Goal: Check status: Check status

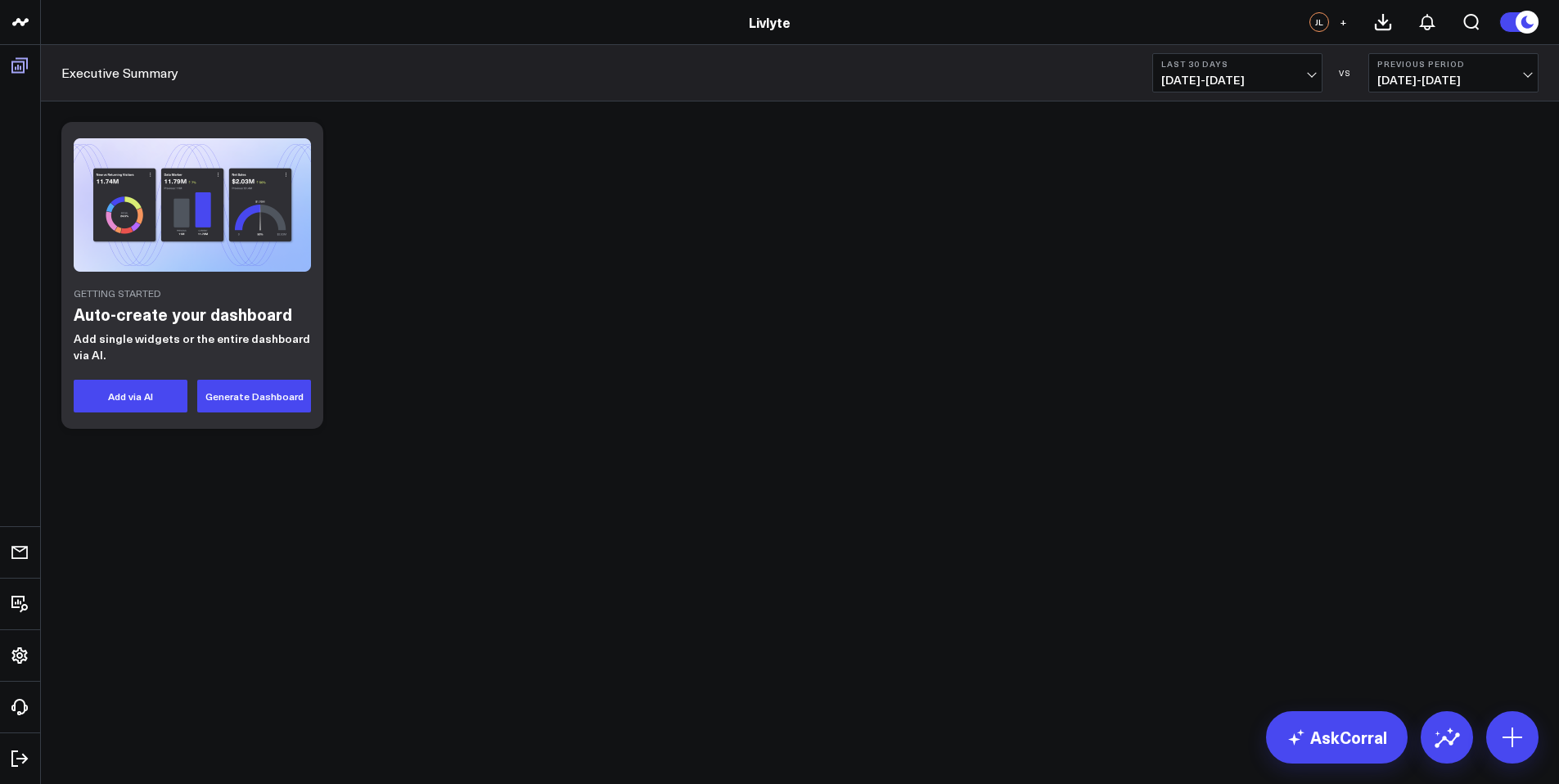
click at [26, 60] on icon at bounding box center [20, 66] width 20 height 20
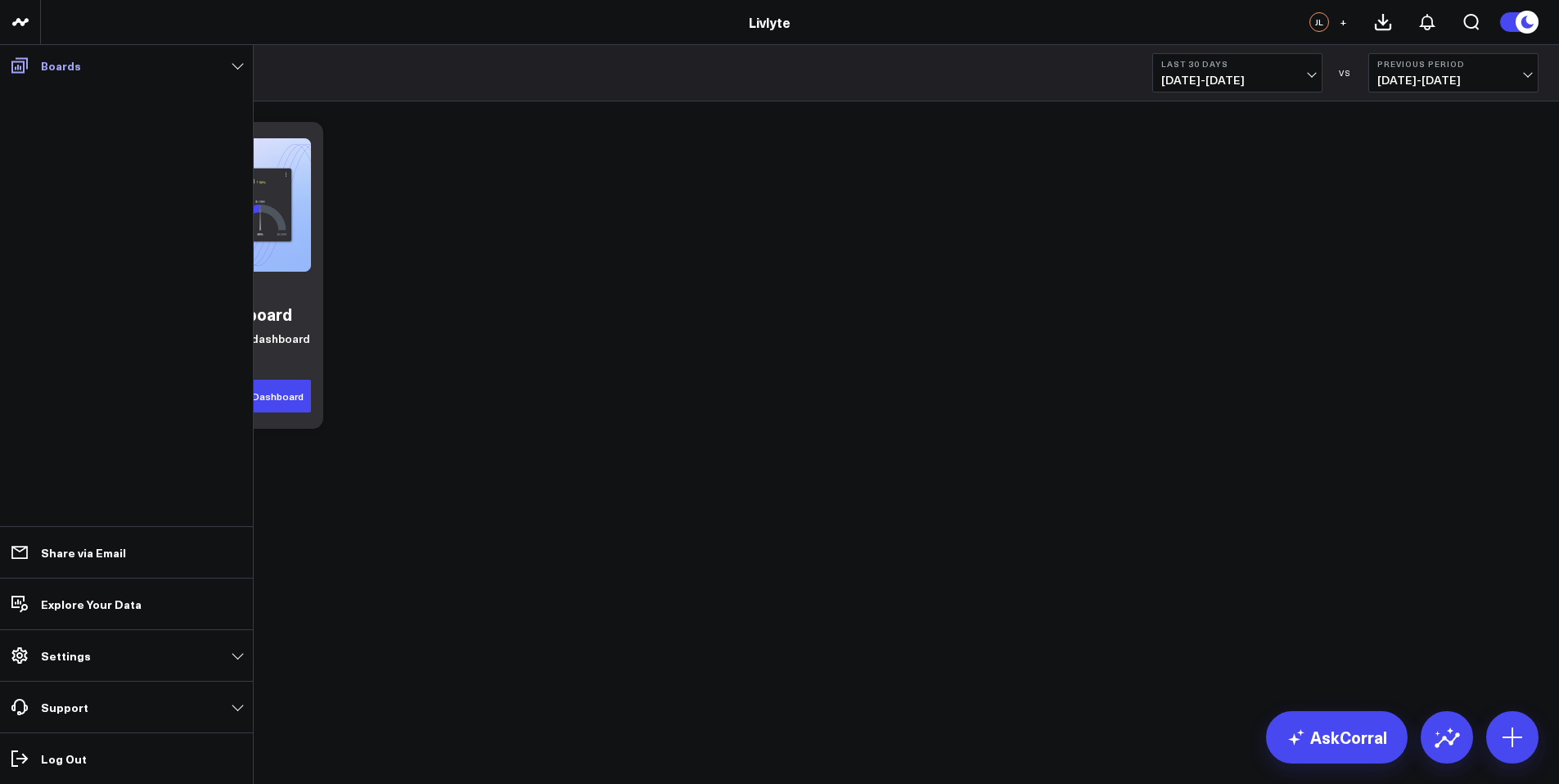
click at [24, 63] on icon at bounding box center [20, 66] width 16 height 16
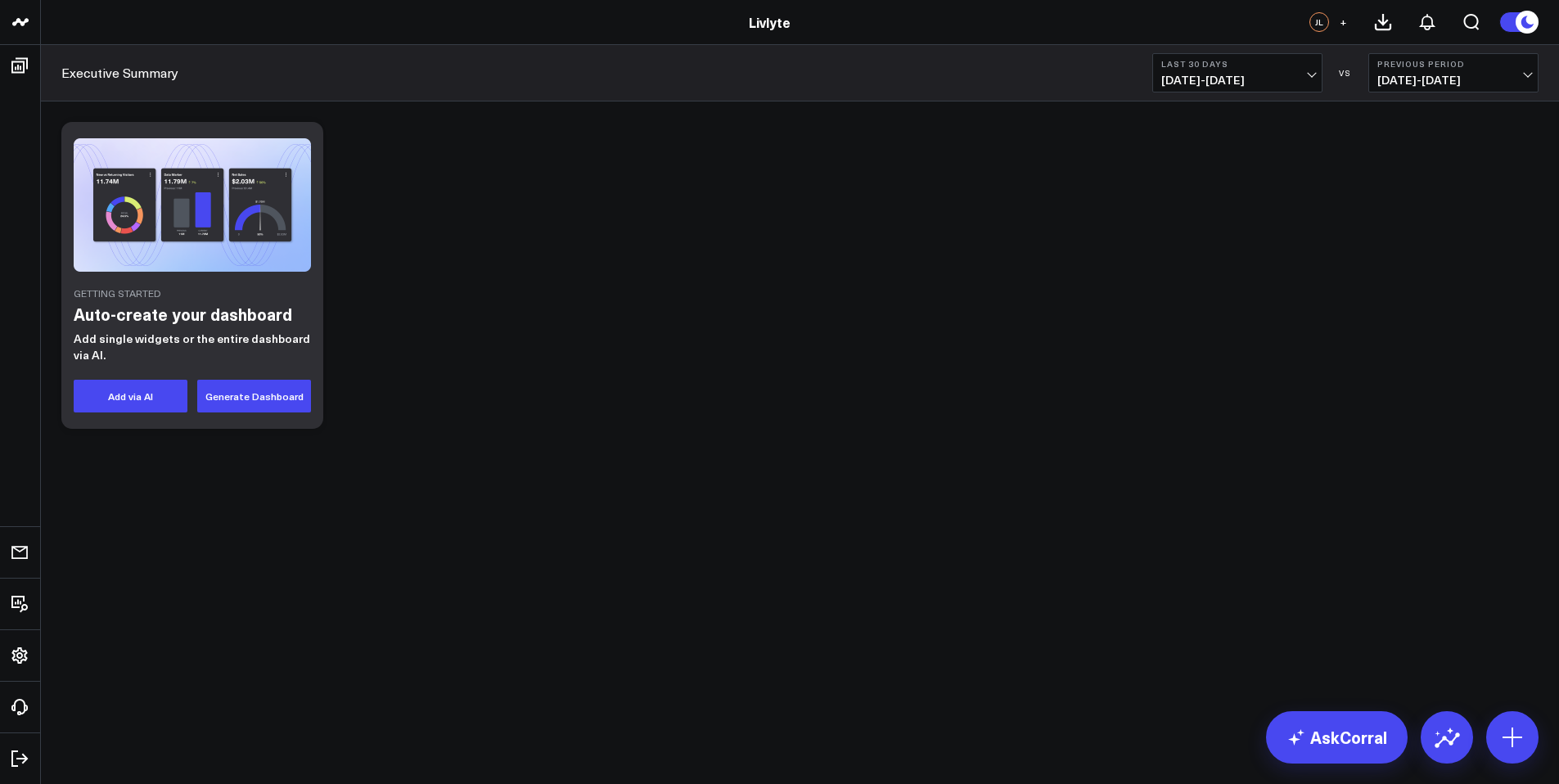
click at [662, 74] on div "Executive Summary Last 30 Days [DATE] - [DATE] VS Previous Period [DATE] - [DAT…" at bounding box center [800, 73] width 1519 height 57
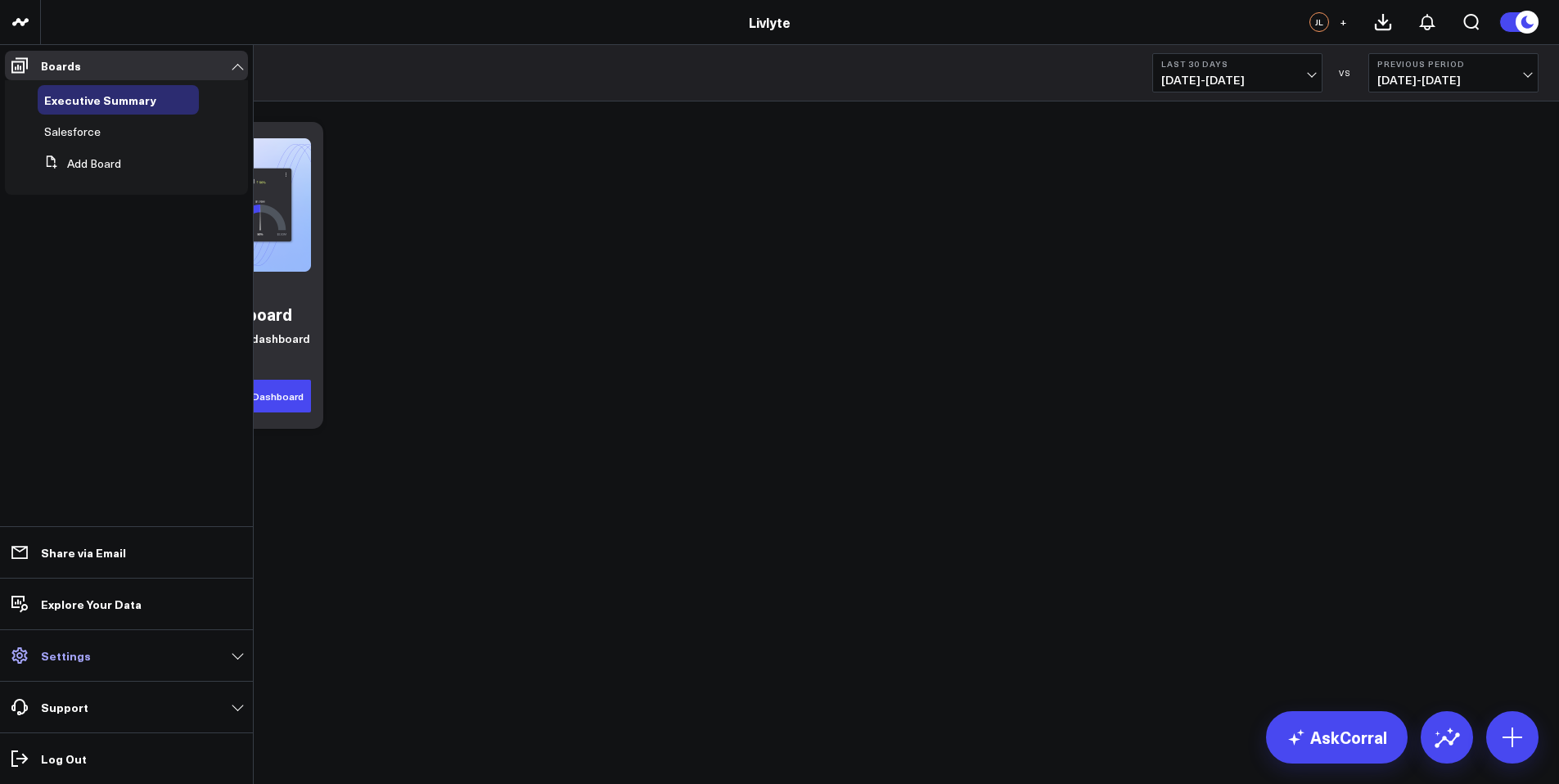
click at [48, 667] on link "Settings" at bounding box center [126, 656] width 243 height 30
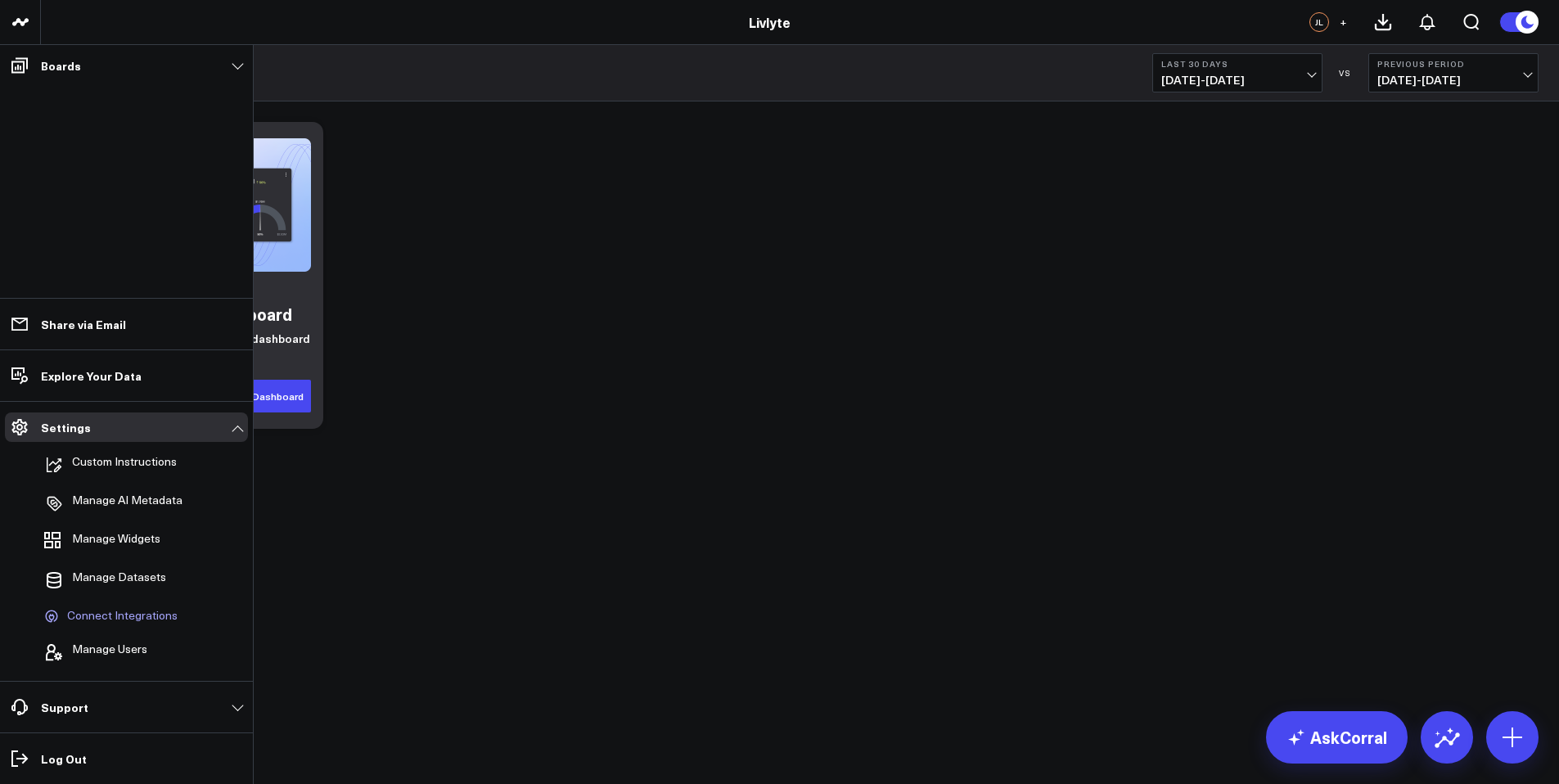
click at [137, 615] on span "Connect Integrations" at bounding box center [122, 616] width 110 height 15
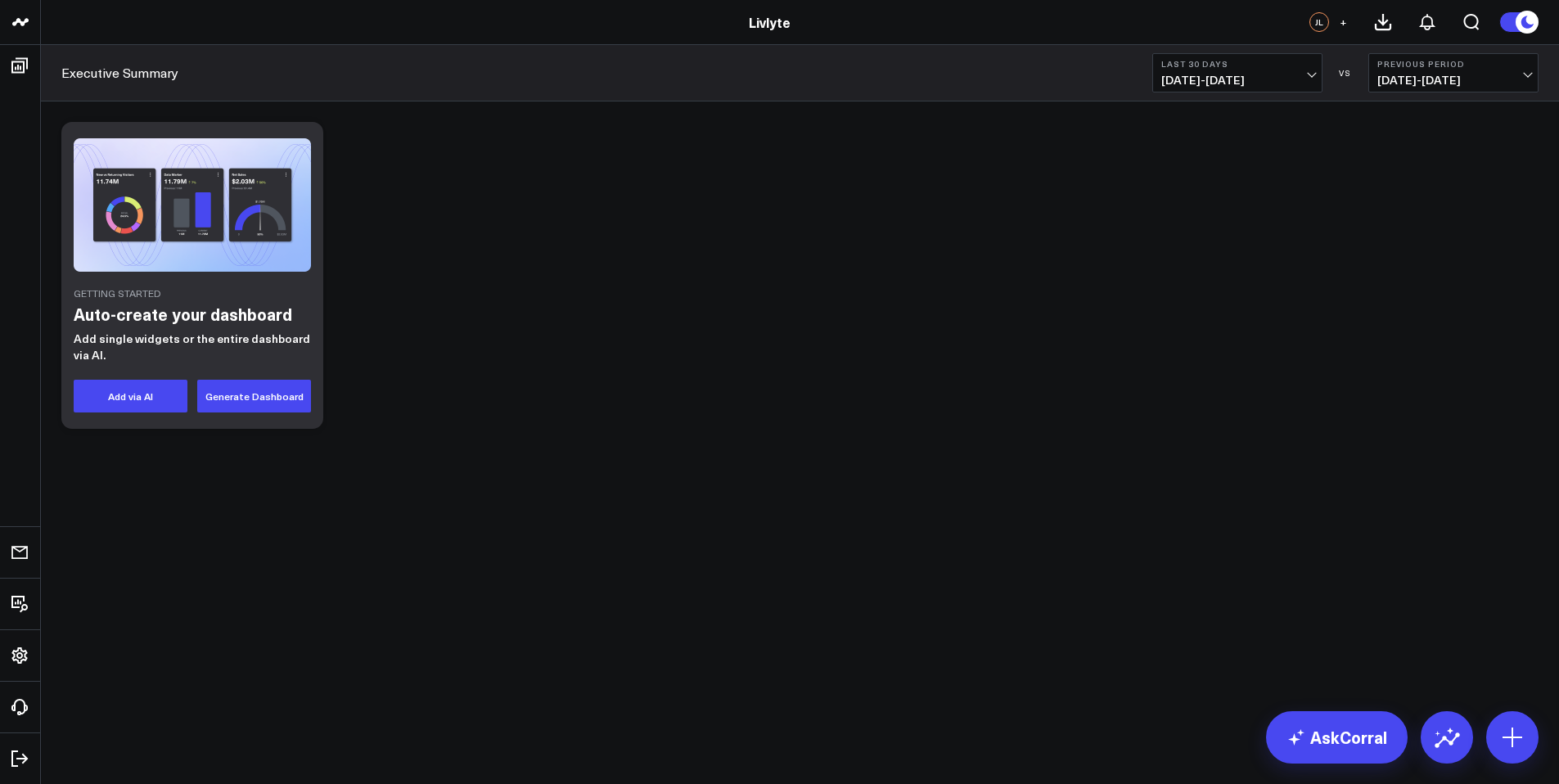
click at [529, 241] on div "Getting Started Auto-create your dashboard Add single widgets or the entire das…" at bounding box center [800, 275] width 1494 height 323
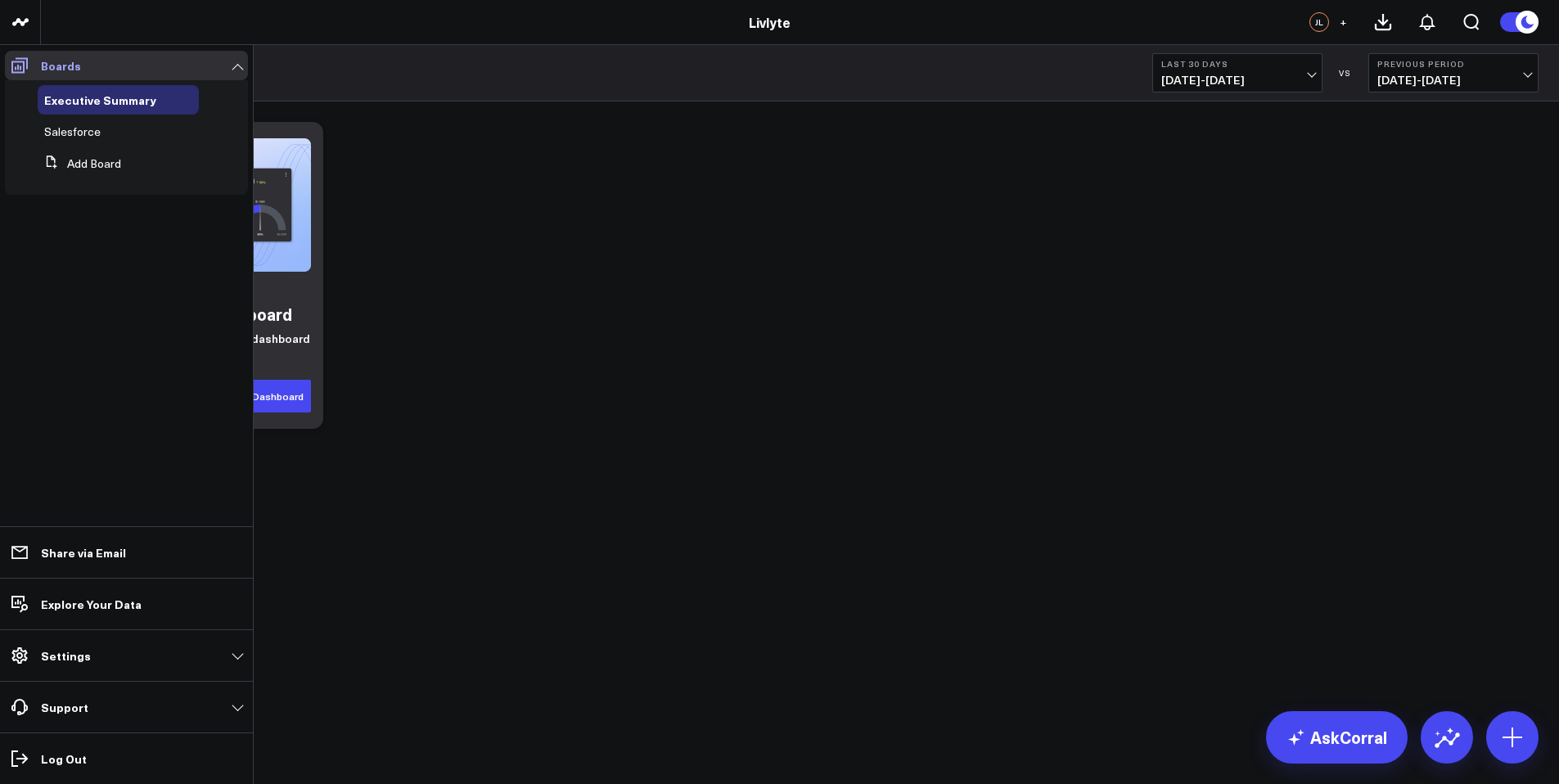
click at [33, 63] on span at bounding box center [20, 66] width 30 height 30
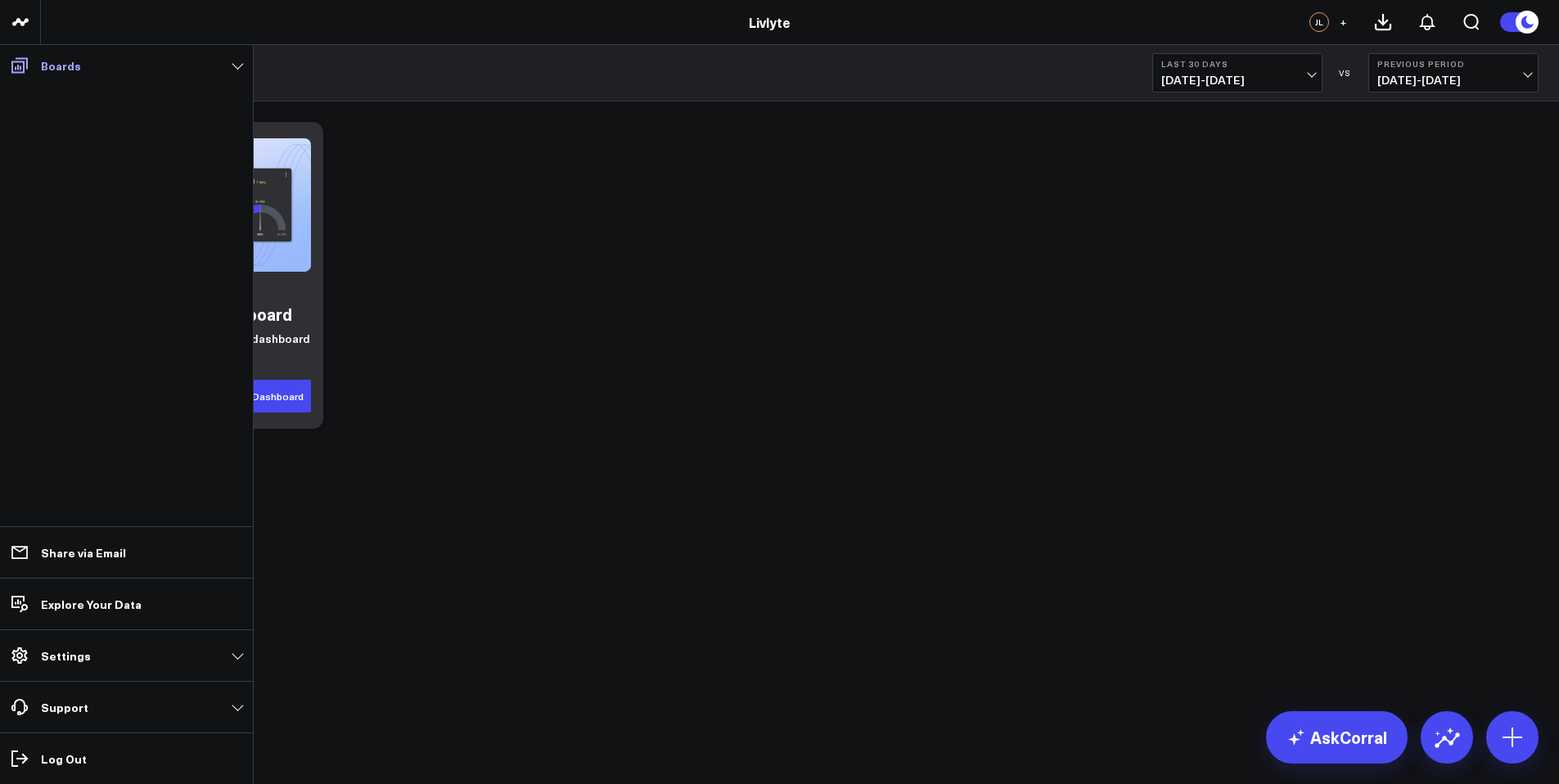
click at [29, 63] on icon at bounding box center [20, 66] width 20 height 20
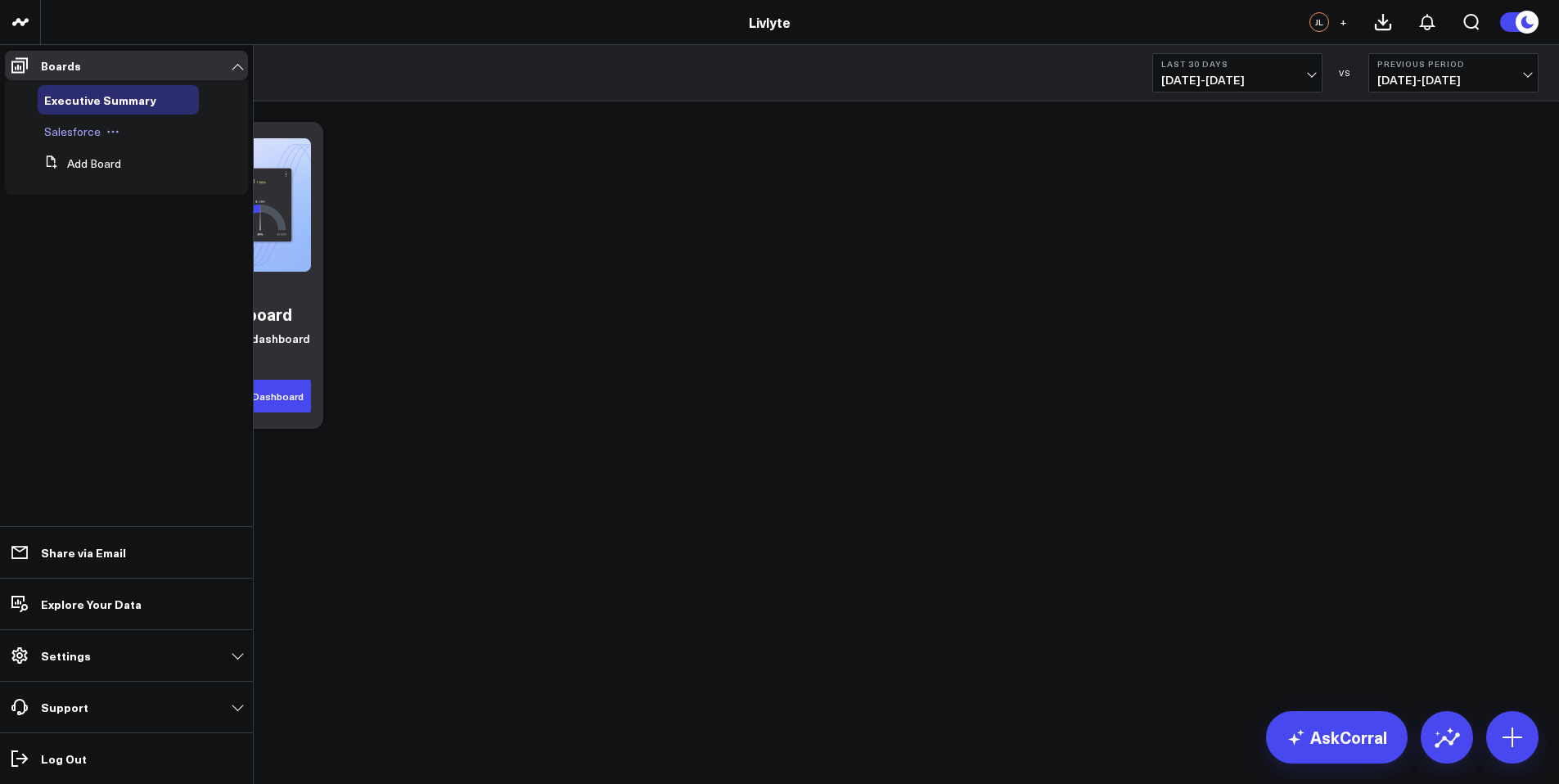
click at [59, 121] on div "Salesforce" at bounding box center [119, 132] width 162 height 30
click at [72, 124] on span "Salesforce" at bounding box center [73, 131] width 57 height 16
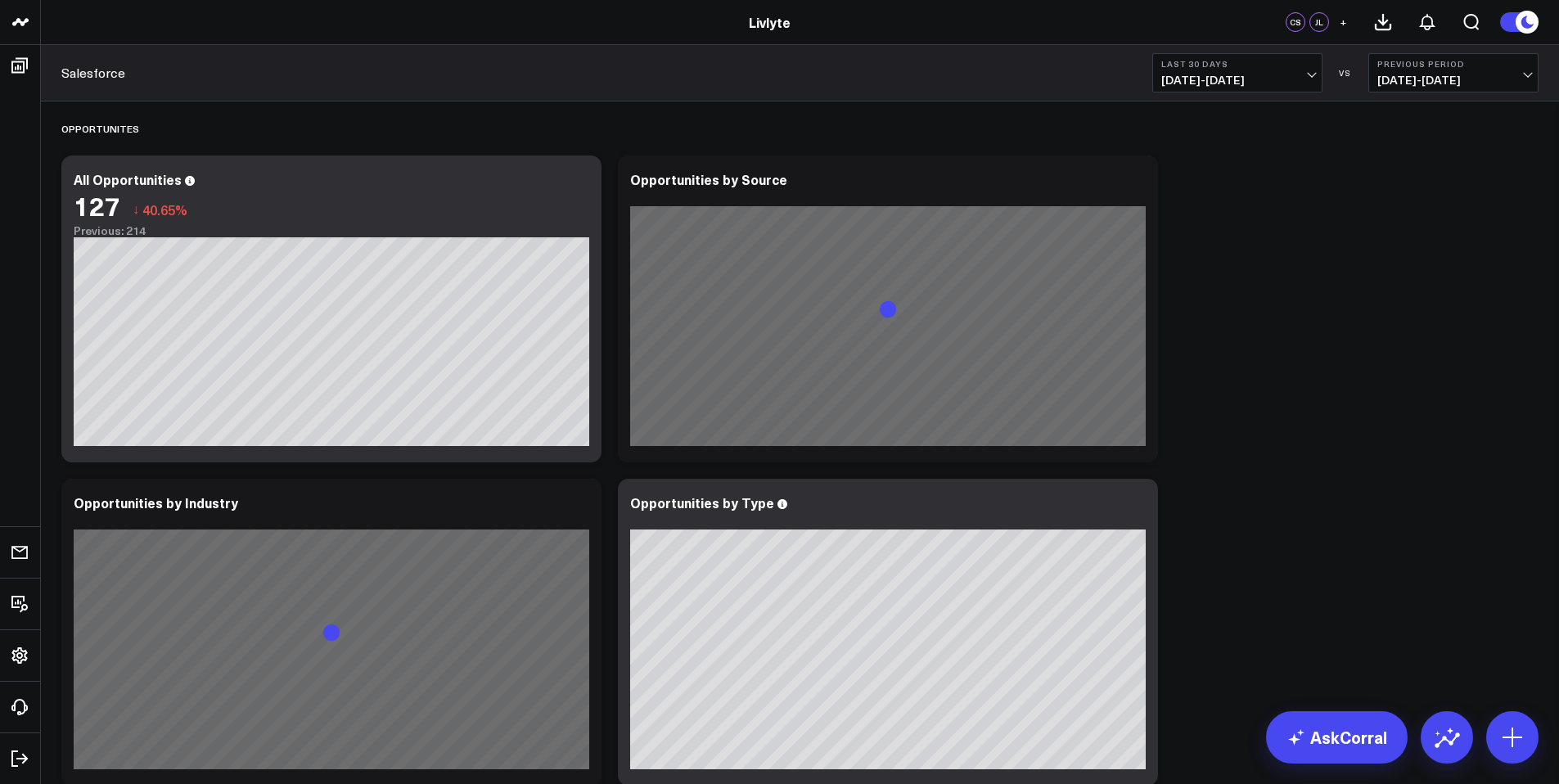
click at [1257, 77] on span "[DATE] - [DATE]" at bounding box center [1238, 80] width 152 height 13
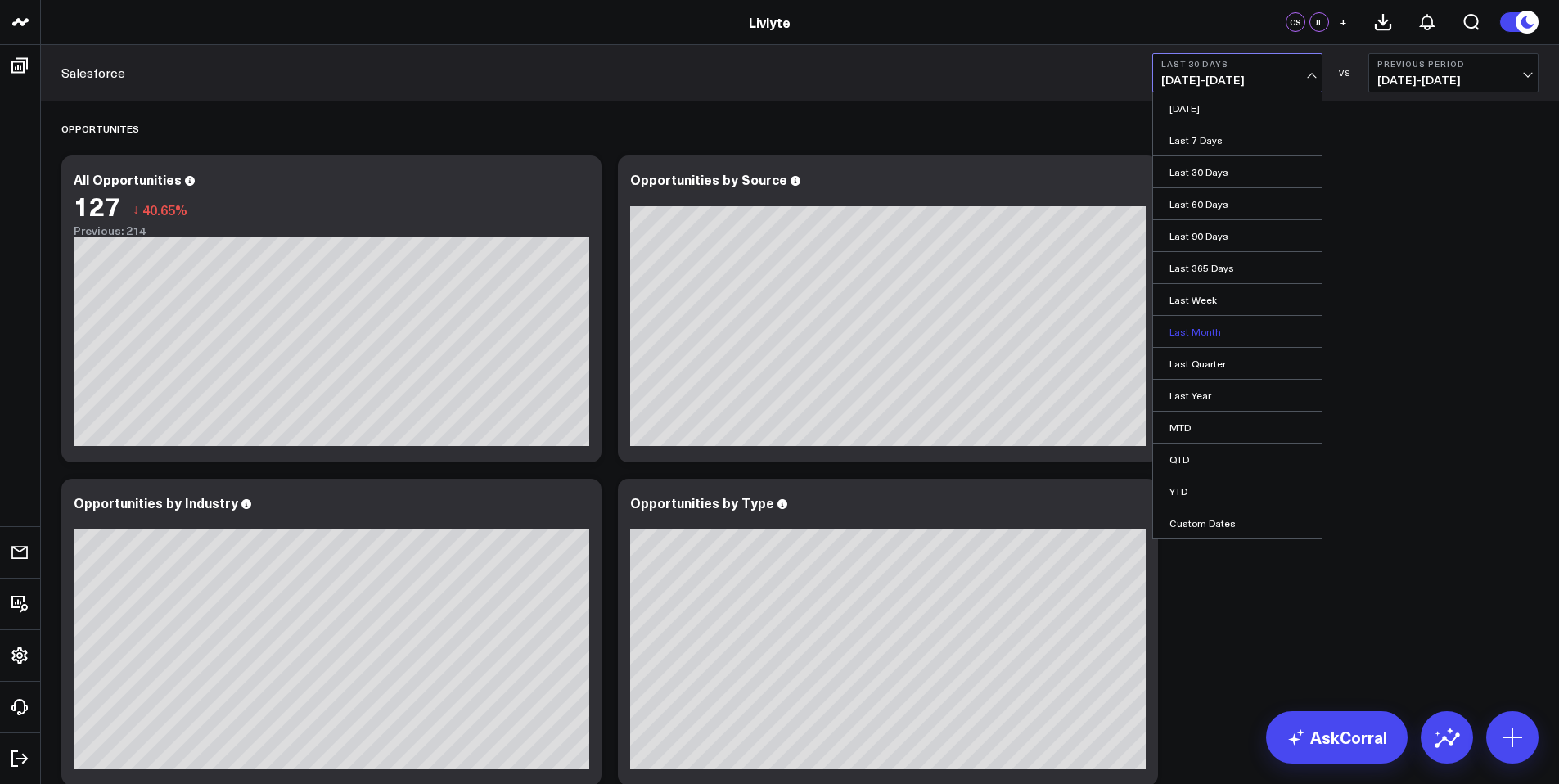
click at [1210, 324] on link "Last Month" at bounding box center [1238, 331] width 169 height 31
